Goal: Information Seeking & Learning: Understand process/instructions

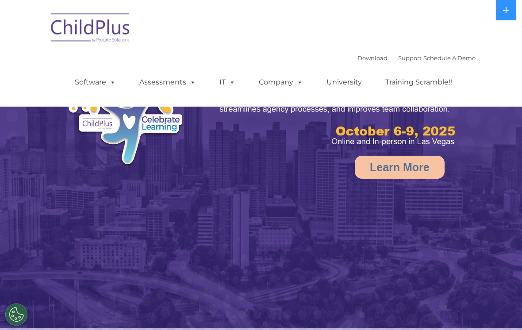
select select "MEDIUM"
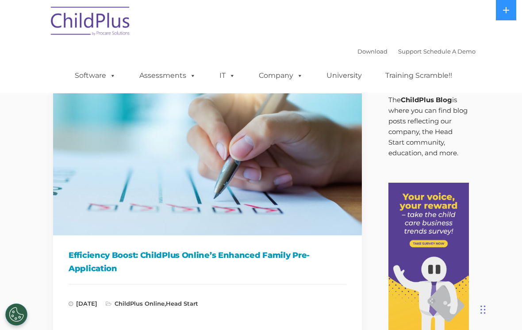
click at [358, 49] on link "Download" at bounding box center [372, 51] width 30 height 7
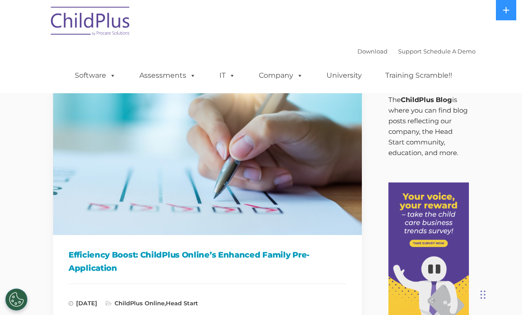
click at [108, 72] on span at bounding box center [111, 75] width 10 height 8
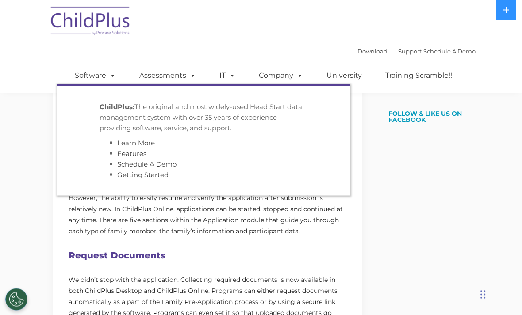
scroll to position [263, 0]
click at [509, 6] on button at bounding box center [506, 10] width 20 height 20
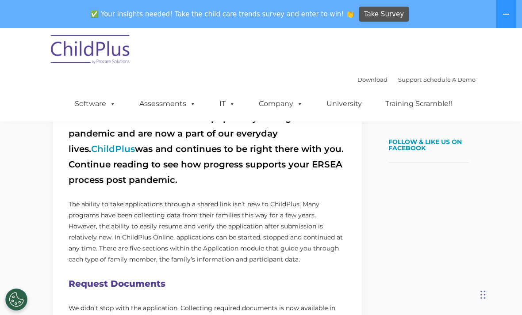
click at [475, 52] on div "Download Support | Schedule A Demo  MENU MENU Software ChildPlus: The original…" at bounding box center [260, 74] width 429 height 93
click at [399, 81] on link "Support" at bounding box center [409, 79] width 23 height 7
